Goal: Task Accomplishment & Management: Use online tool/utility

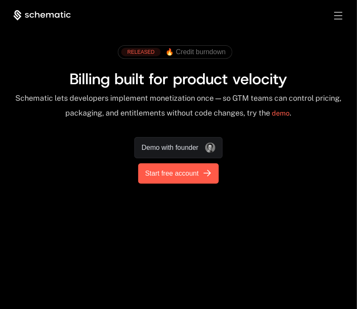
click at [189, 177] on span "Start free account" at bounding box center [171, 174] width 53 height 10
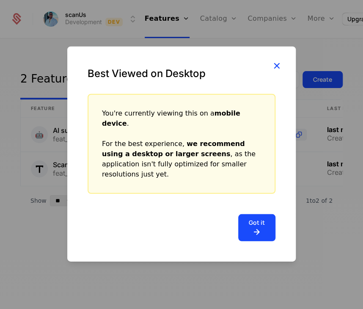
click at [280, 71] on icon "button" at bounding box center [276, 65] width 11 height 11
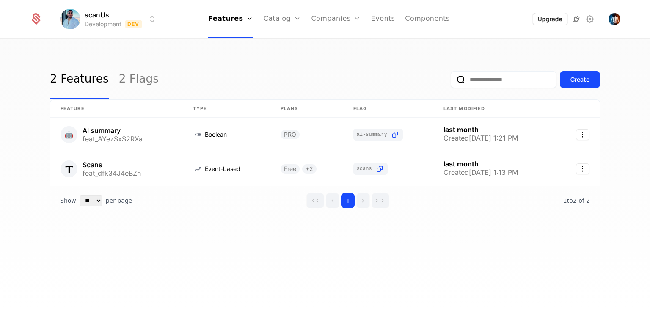
click at [363, 21] on icon at bounding box center [577, 19] width 10 height 10
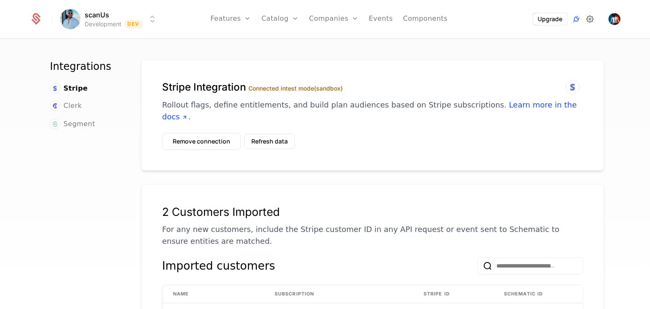
click at [363, 21] on icon at bounding box center [590, 19] width 10 height 10
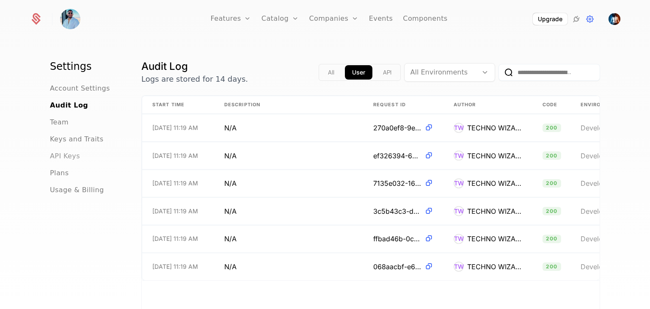
click at [59, 152] on span "API Keys" at bounding box center [65, 156] width 30 height 10
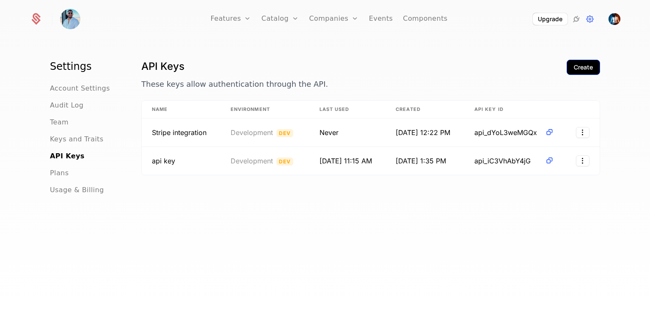
click at [363, 72] on button "Create" at bounding box center [583, 67] width 33 height 15
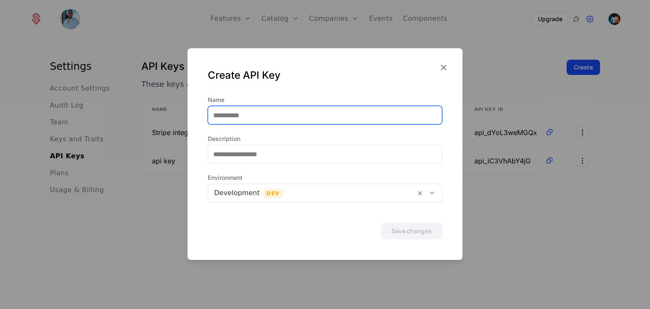
click at [248, 119] on input "Name" at bounding box center [325, 115] width 234 height 18
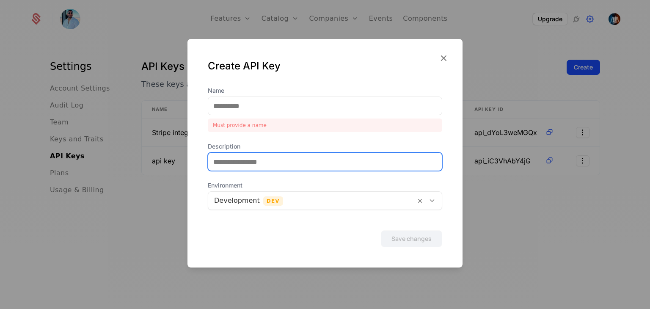
paste input "**********"
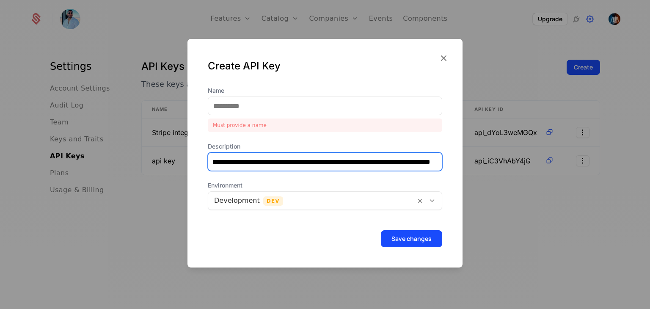
scroll to position [0, 303]
type input "**********"
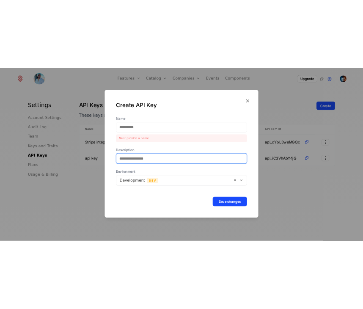
scroll to position [0, 0]
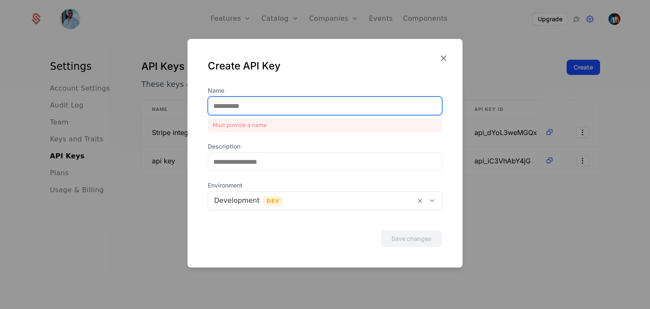
click at [215, 107] on input "Name" at bounding box center [325, 106] width 234 height 18
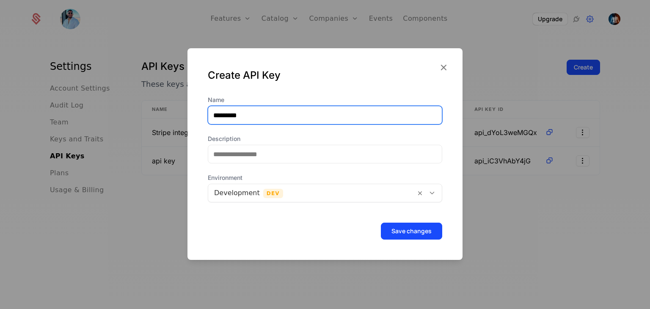
type input "*********"
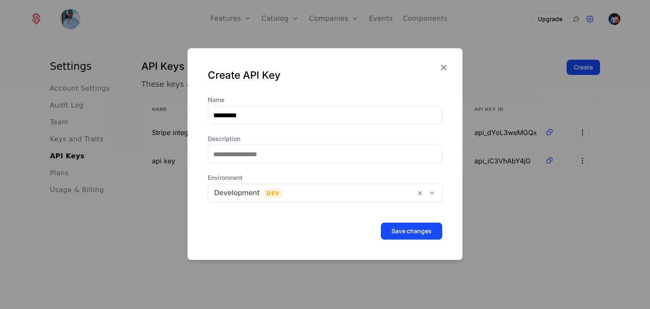
click at [270, 197] on div at bounding box center [312, 193] width 196 height 12
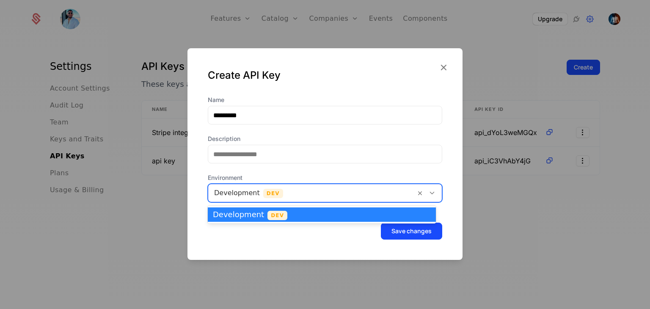
click at [273, 220] on span "Dev" at bounding box center [278, 215] width 20 height 9
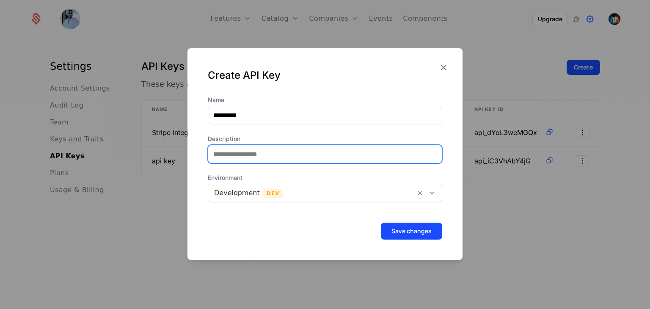
click at [251, 155] on input "Description" at bounding box center [321, 154] width 227 height 18
type input "**********"
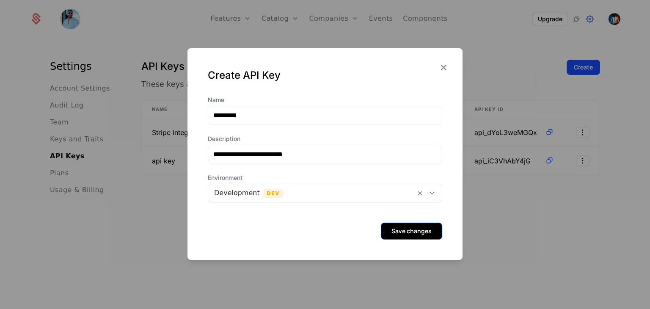
click at [363, 228] on button "Save changes" at bounding box center [411, 231] width 61 height 17
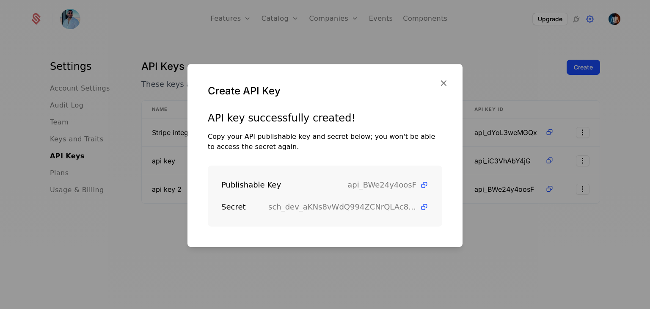
drag, startPoint x: 521, startPoint y: 147, endPoint x: 529, endPoint y: 140, distance: 9.9
click at [363, 144] on div at bounding box center [325, 154] width 650 height 309
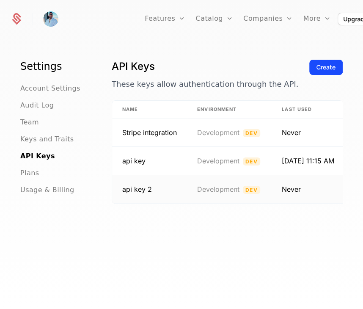
click at [188, 189] on td "Development Dev" at bounding box center [229, 189] width 85 height 28
click at [283, 183] on td "Never" at bounding box center [308, 189] width 73 height 28
click at [293, 185] on td "Never" at bounding box center [308, 189] width 73 height 28
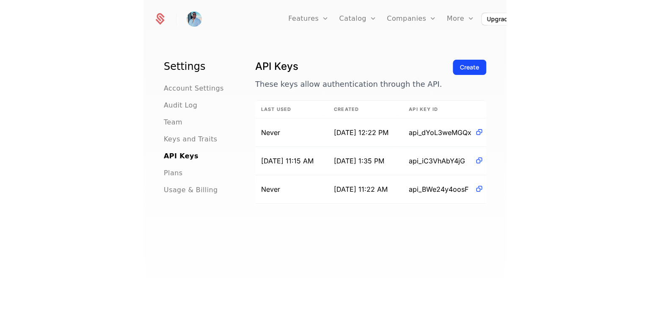
scroll to position [0, 219]
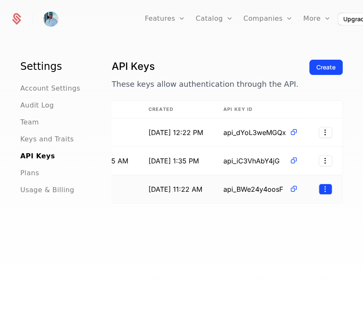
click at [314, 187] on html "Features Features Flags Catalog Plans Add Ons Credits Configuration Companies C…" at bounding box center [181, 154] width 363 height 309
click at [298, 216] on div "Edit Revoke" at bounding box center [284, 219] width 64 height 30
click at [268, 213] on div "Edit" at bounding box center [263, 210] width 22 height 12
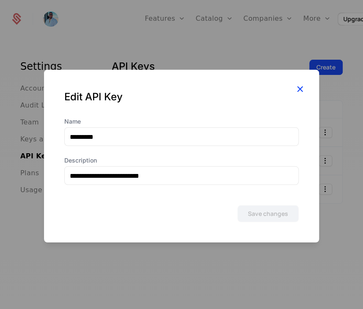
click at [297, 91] on icon "button" at bounding box center [300, 88] width 11 height 11
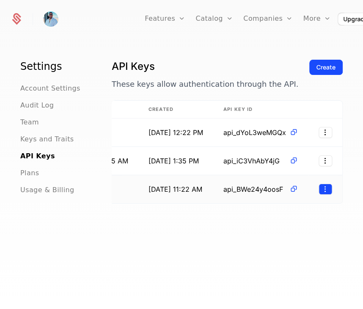
click at [319, 190] on html "Features Features Flags Catalog Plans Add Ons Credits Configuration Companies C…" at bounding box center [181, 154] width 363 height 309
click at [297, 225] on div "Revoke" at bounding box center [284, 229] width 64 height 12
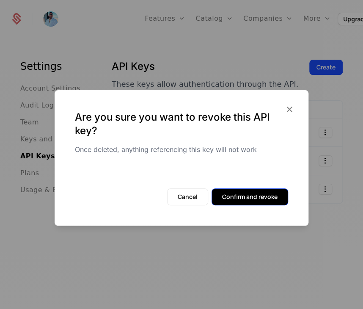
click at [239, 194] on button "Confirm and revoke" at bounding box center [250, 196] width 77 height 17
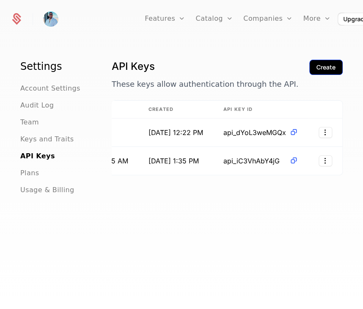
click at [317, 64] on div "Create" at bounding box center [326, 67] width 19 height 8
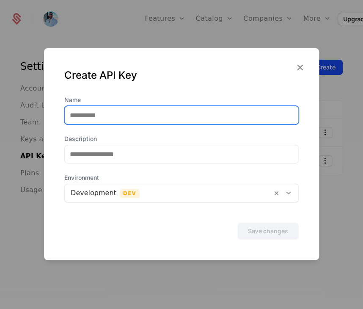
click at [177, 121] on input "Name" at bounding box center [182, 115] width 234 height 18
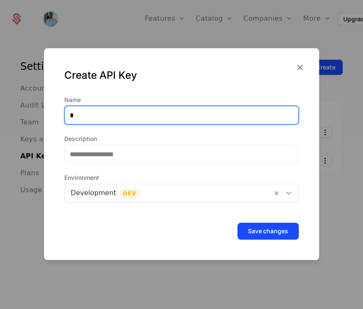
type input "*"
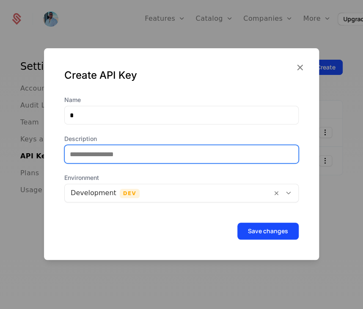
click at [105, 158] on input "Description" at bounding box center [182, 154] width 234 height 18
type input "**********"
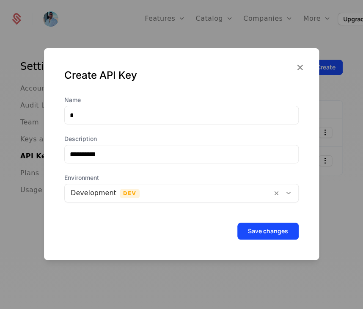
click at [163, 197] on div at bounding box center [169, 193] width 196 height 12
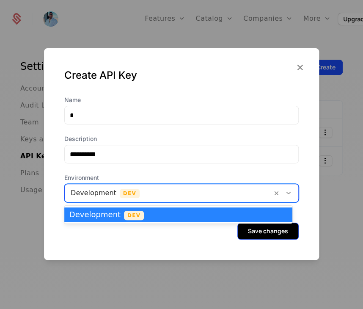
click at [256, 234] on button "Save changes" at bounding box center [268, 231] width 61 height 17
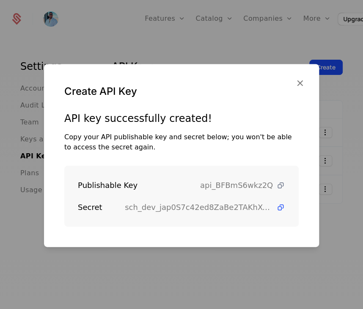
click at [277, 187] on icon at bounding box center [281, 185] width 9 height 9
drag, startPoint x: 272, startPoint y: 204, endPoint x: 287, endPoint y: 200, distance: 14.9
click at [277, 204] on icon at bounding box center [281, 207] width 9 height 9
click at [303, 81] on icon "button" at bounding box center [300, 82] width 11 height 11
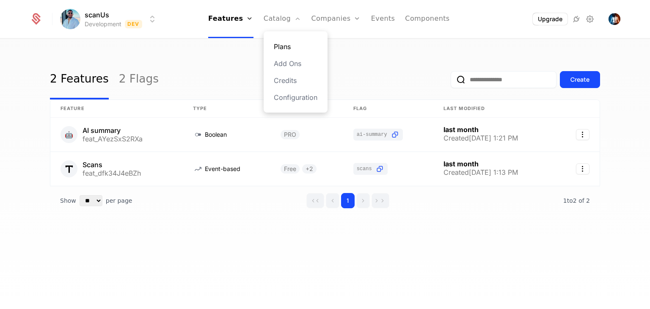
click at [291, 45] on link "Plans" at bounding box center [296, 47] width 44 height 10
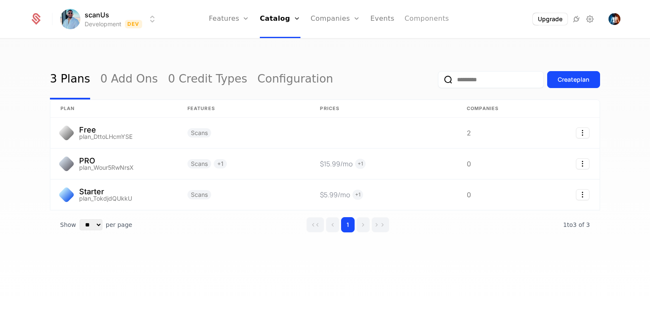
click at [363, 22] on link "Components" at bounding box center [427, 19] width 44 height 38
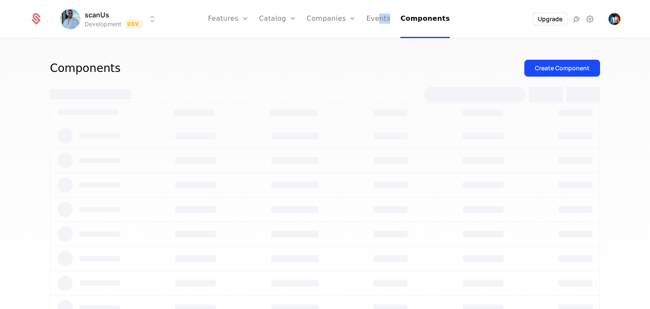
drag, startPoint x: 369, startPoint y: 35, endPoint x: 320, endPoint y: 50, distance: 50.8
click at [338, 45] on div "scanUs Development Dev Features Features Flags Catalog Plans Add Ons Credits Co…" at bounding box center [325, 176] width 650 height 275
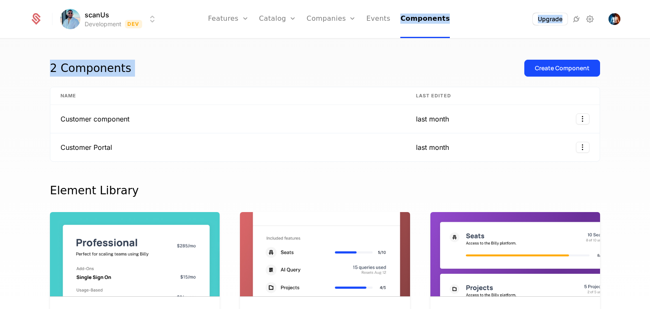
click at [363, 26] on nav "Features Features Flags Catalog Plans Add Ons Credits Configuration Companies C…" at bounding box center [329, 19] width 330 height 38
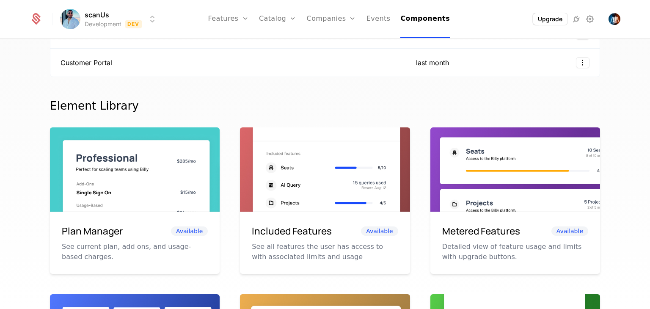
scroll to position [42, 0]
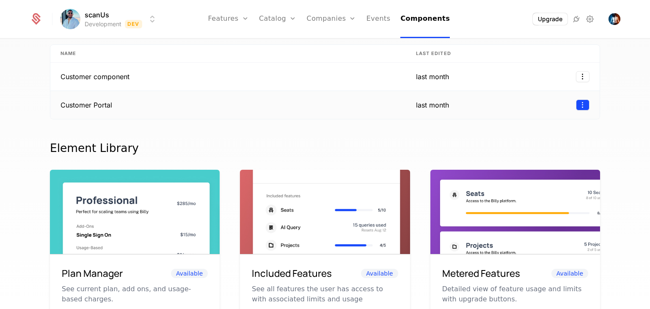
click at [363, 104] on html "scanUs Development Dev Features Features Flags Catalog Plans Add Ons Credits Co…" at bounding box center [325, 154] width 650 height 309
click at [363, 107] on html "scanUs Development Dev Features Features Flags Catalog Plans Add Ons Credits Co…" at bounding box center [325, 154] width 650 height 309
click at [357, 101] on td "Customer Portal" at bounding box center [228, 105] width 356 height 28
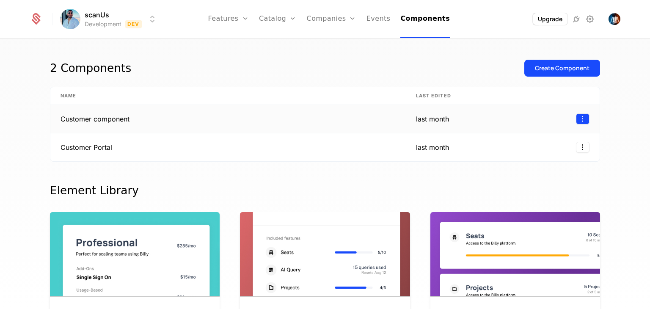
click at [363, 119] on html "scanUs Development Dev Features Features Flags Catalog Plans Add Ons Credits Co…" at bounding box center [325, 154] width 650 height 309
click at [305, 174] on html "scanUs Development Dev Features Features Flags Catalog Plans Add Ons Credits Co…" at bounding box center [325, 154] width 650 height 309
click at [363, 145] on html "scanUs Development Dev Features Features Flags Catalog Plans Add Ons Credits Co…" at bounding box center [325, 154] width 650 height 309
click at [319, 148] on html "scanUs Development Dev Features Features Flags Catalog Plans Add Ons Credits Co…" at bounding box center [325, 154] width 650 height 309
click at [363, 145] on div "last month" at bounding box center [435, 147] width 39 height 10
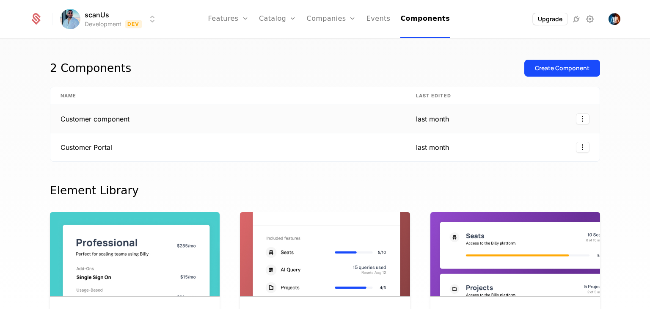
click at [363, 121] on td "Customer component" at bounding box center [228, 119] width 356 height 28
click at [363, 118] on html "scanUs Development Dev Features Features Flags Catalog Plans Add Ons Credits Co…" at bounding box center [325, 154] width 650 height 309
click at [363, 159] on div "Edit" at bounding box center [544, 158] width 64 height 12
click at [363, 122] on html "scanUs Development Dev Features Catalog Companies Events Components Upgrade 2 C…" at bounding box center [325, 154] width 650 height 309
click at [176, 116] on html "scanUs Development Dev Features Features Flags Catalog Plans Add Ons Credits Co…" at bounding box center [325, 154] width 650 height 309
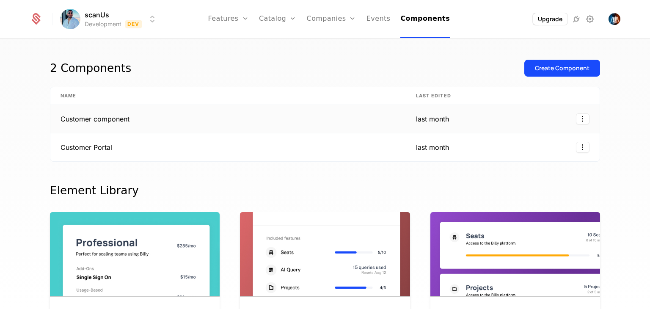
click at [250, 118] on td "Customer component" at bounding box center [228, 119] width 356 height 28
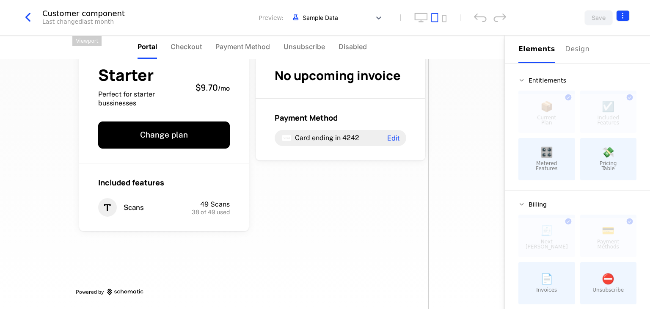
click at [363, 13] on html "scanUs Development Dev Features Features Flags Catalog Plans Add Ons Credits Co…" at bounding box center [325, 154] width 650 height 309
click at [363, 69] on icon "button" at bounding box center [609, 69] width 9 height 9
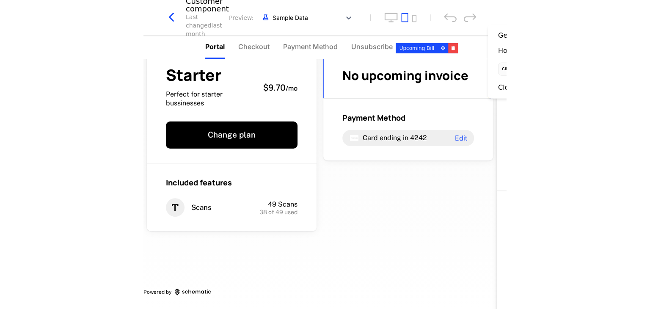
scroll to position [23, 0]
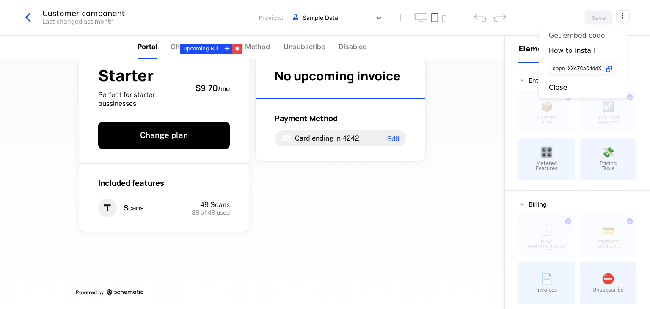
click at [363, 34] on div "Get embed code" at bounding box center [577, 35] width 56 height 8
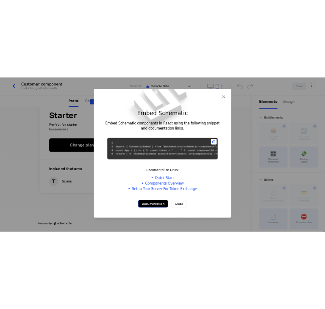
scroll to position [29, 0]
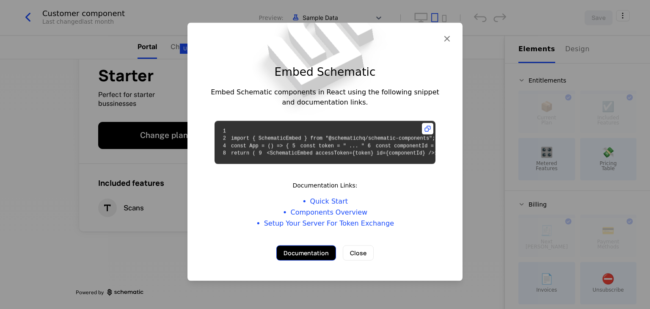
click at [316, 260] on button "Documentation" at bounding box center [307, 252] width 60 height 15
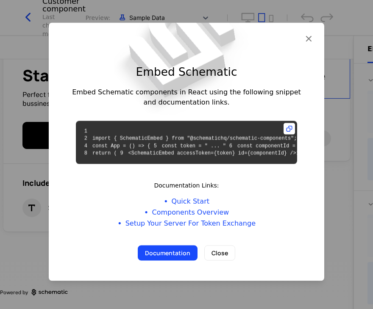
click at [130, 121] on pre "1 2 import { SchematicEmbed } from "@schematichq/schematic-components"; 3 4 con…" at bounding box center [186, 142] width 221 height 43
